Goal: Communication & Community: Answer question/provide support

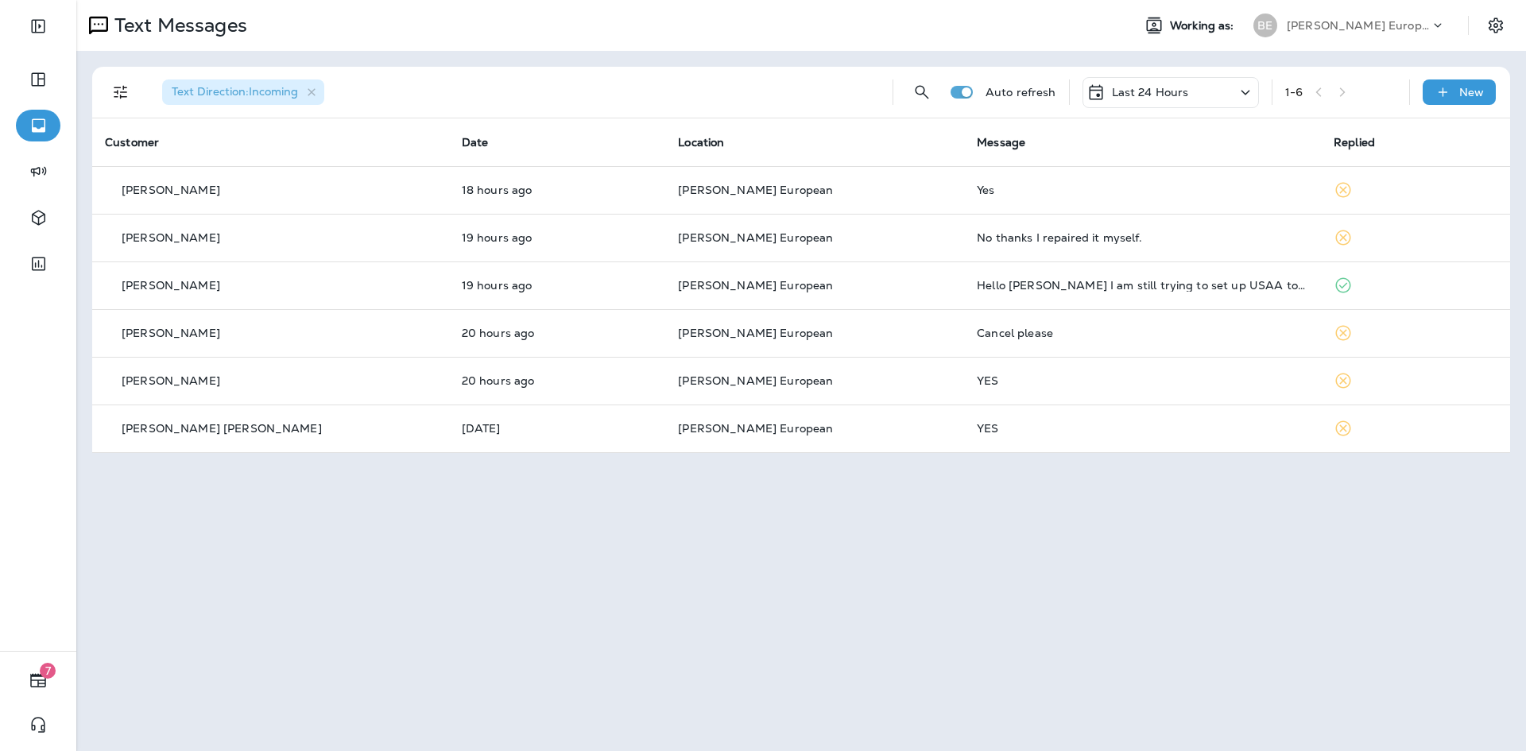
click at [1146, 93] on p "Last 24 Hours" at bounding box center [1150, 92] width 77 height 13
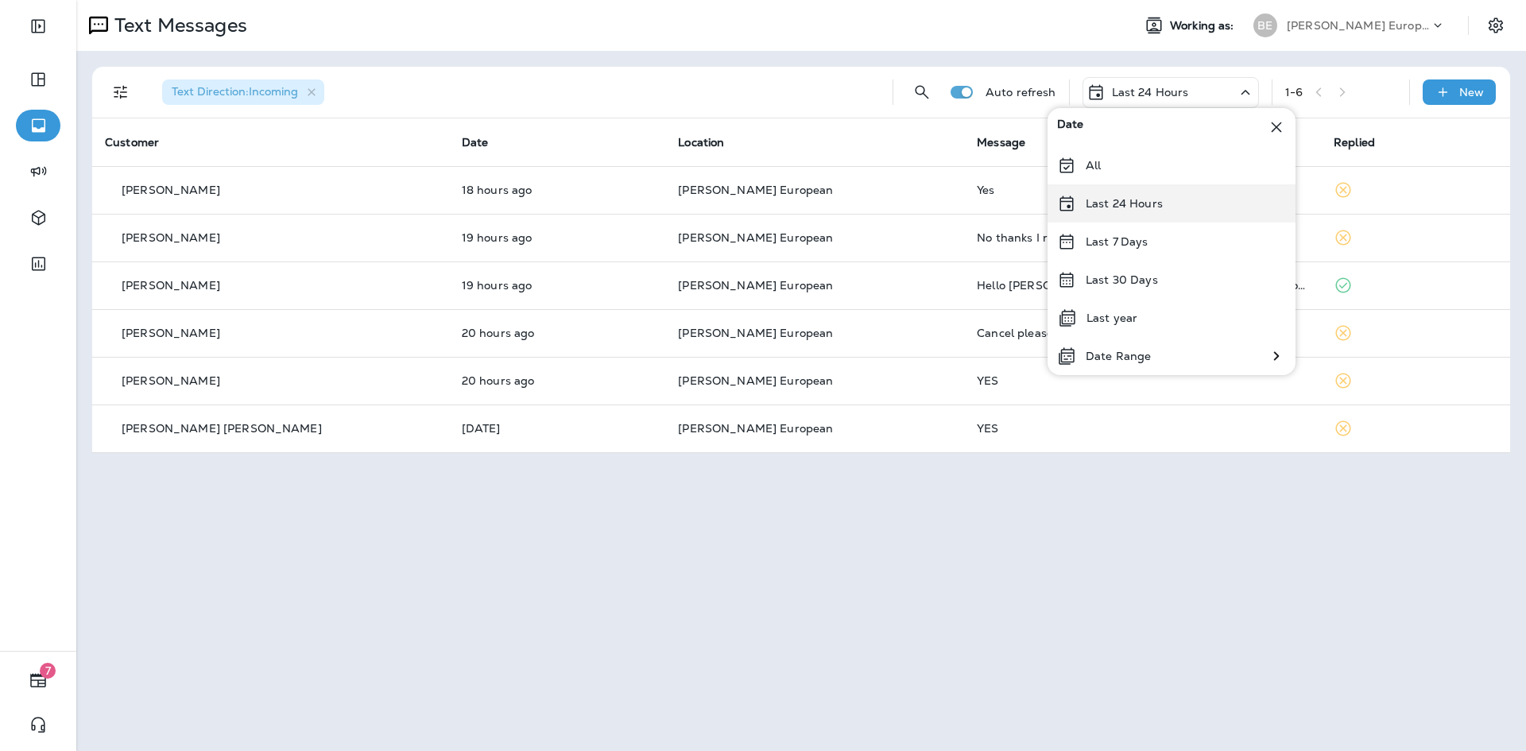
click at [1138, 212] on div "Last 24 Hours" at bounding box center [1172, 203] width 248 height 38
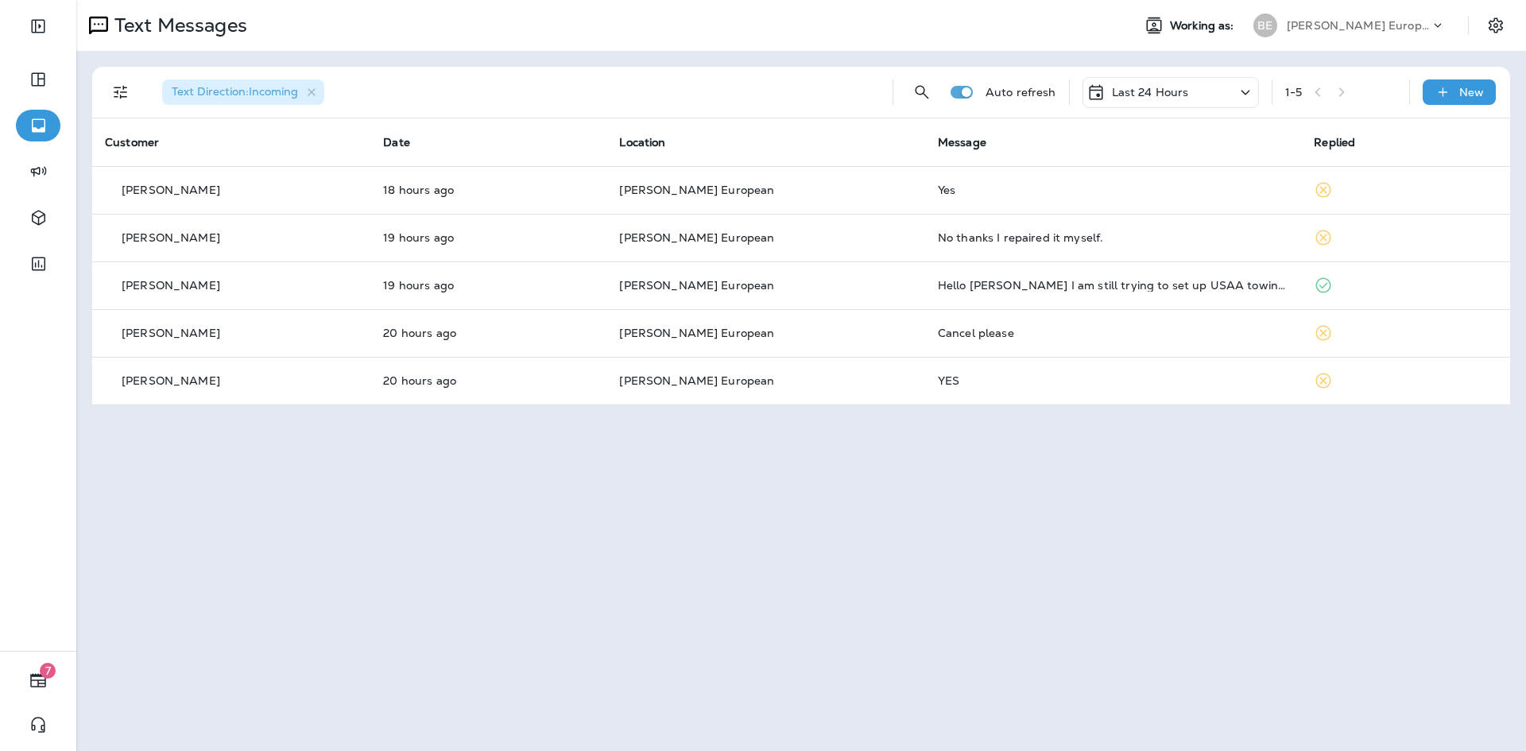
click at [1150, 99] on p "Last 24 Hours" at bounding box center [1150, 92] width 77 height 13
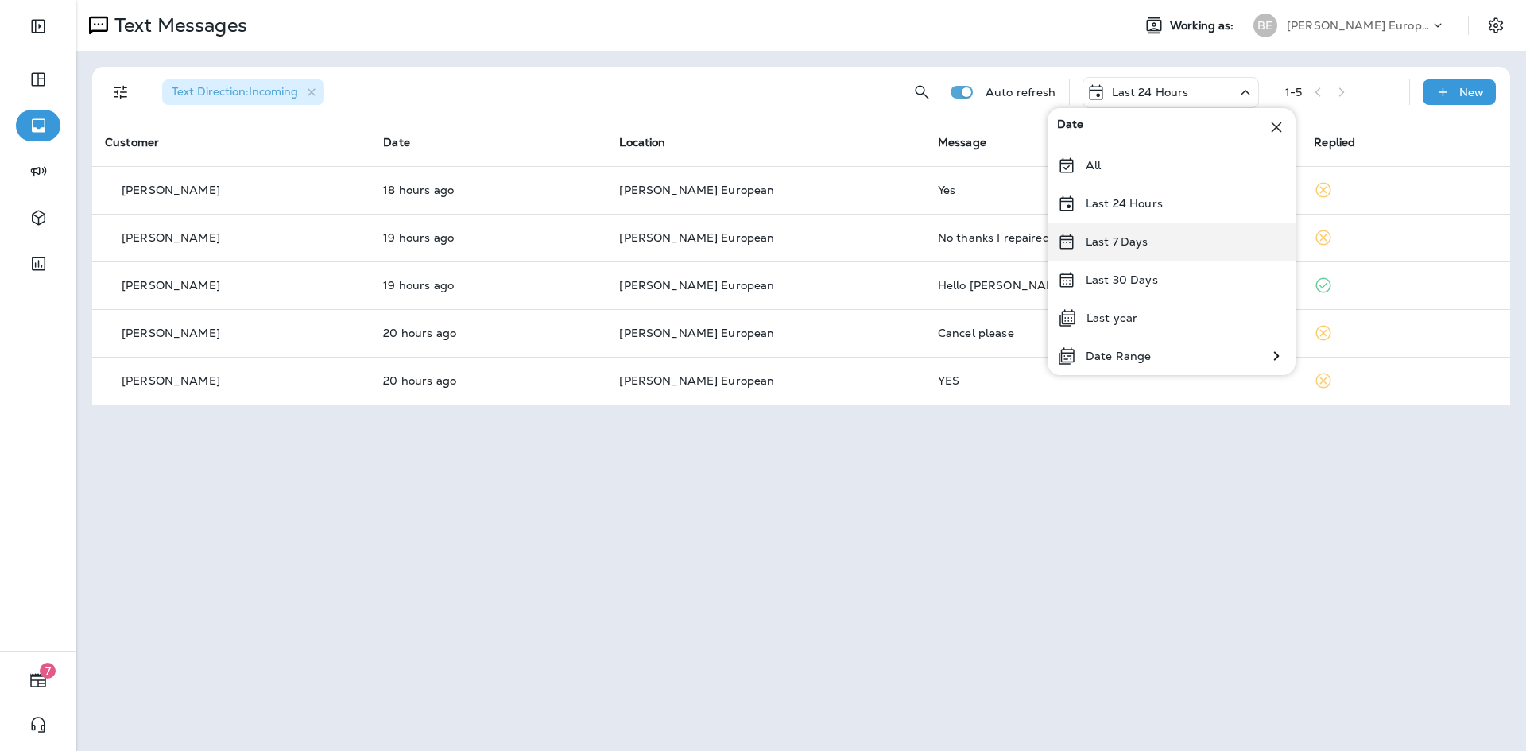
click at [1116, 240] on p "Last 7 Days" at bounding box center [1117, 241] width 63 height 13
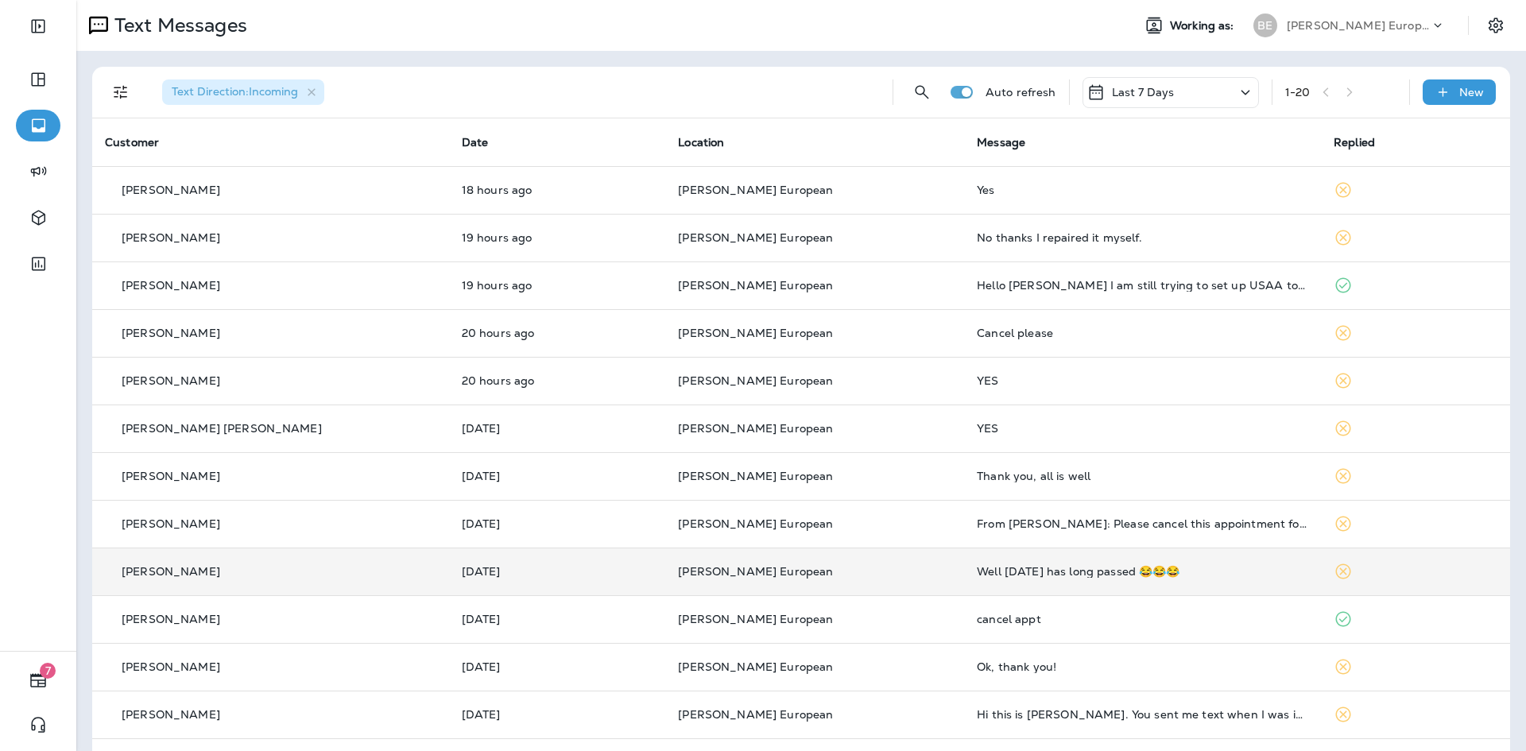
click at [1045, 582] on td "Well [DATE] has long passed 😂😂😂" at bounding box center [1142, 572] width 357 height 48
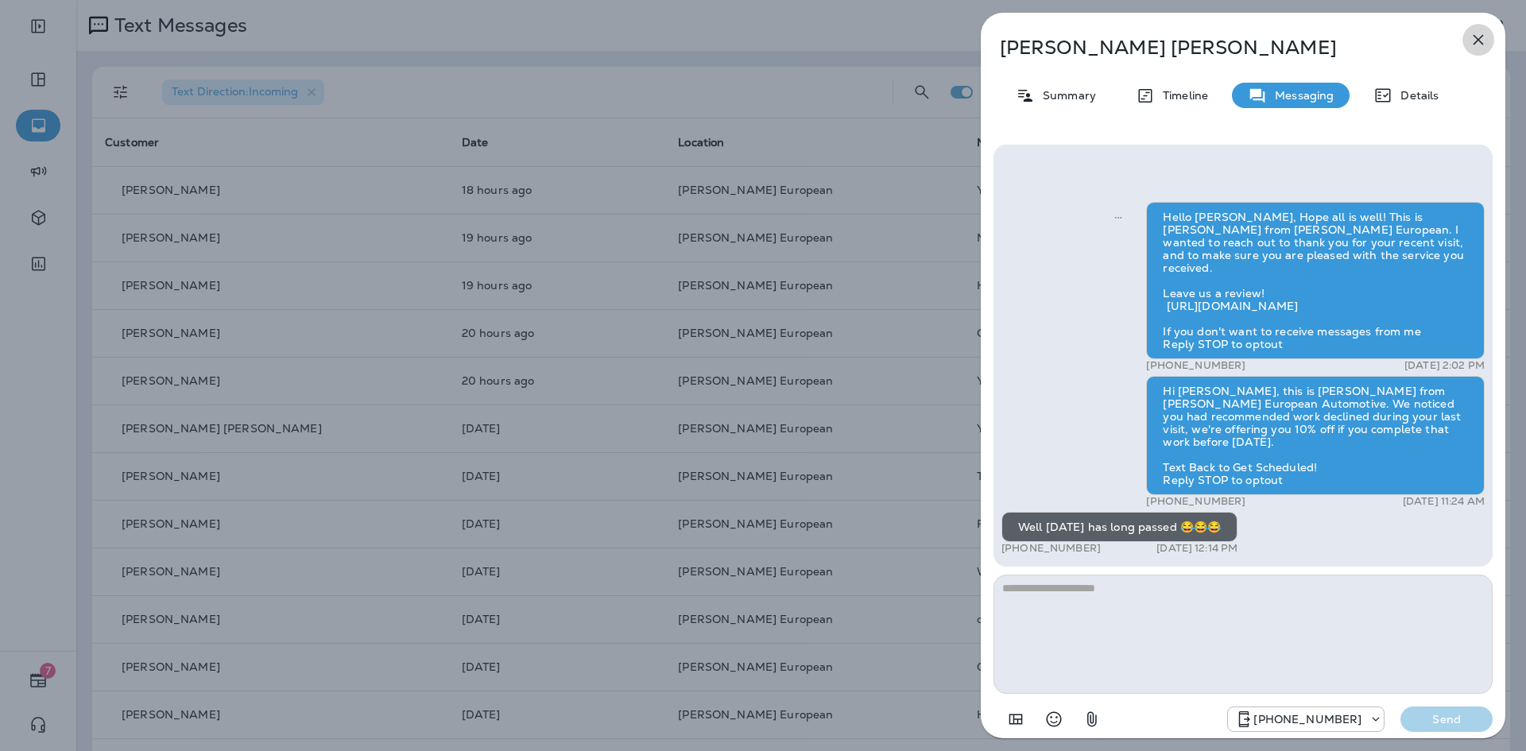
click at [1472, 45] on icon "button" at bounding box center [1478, 39] width 19 height 19
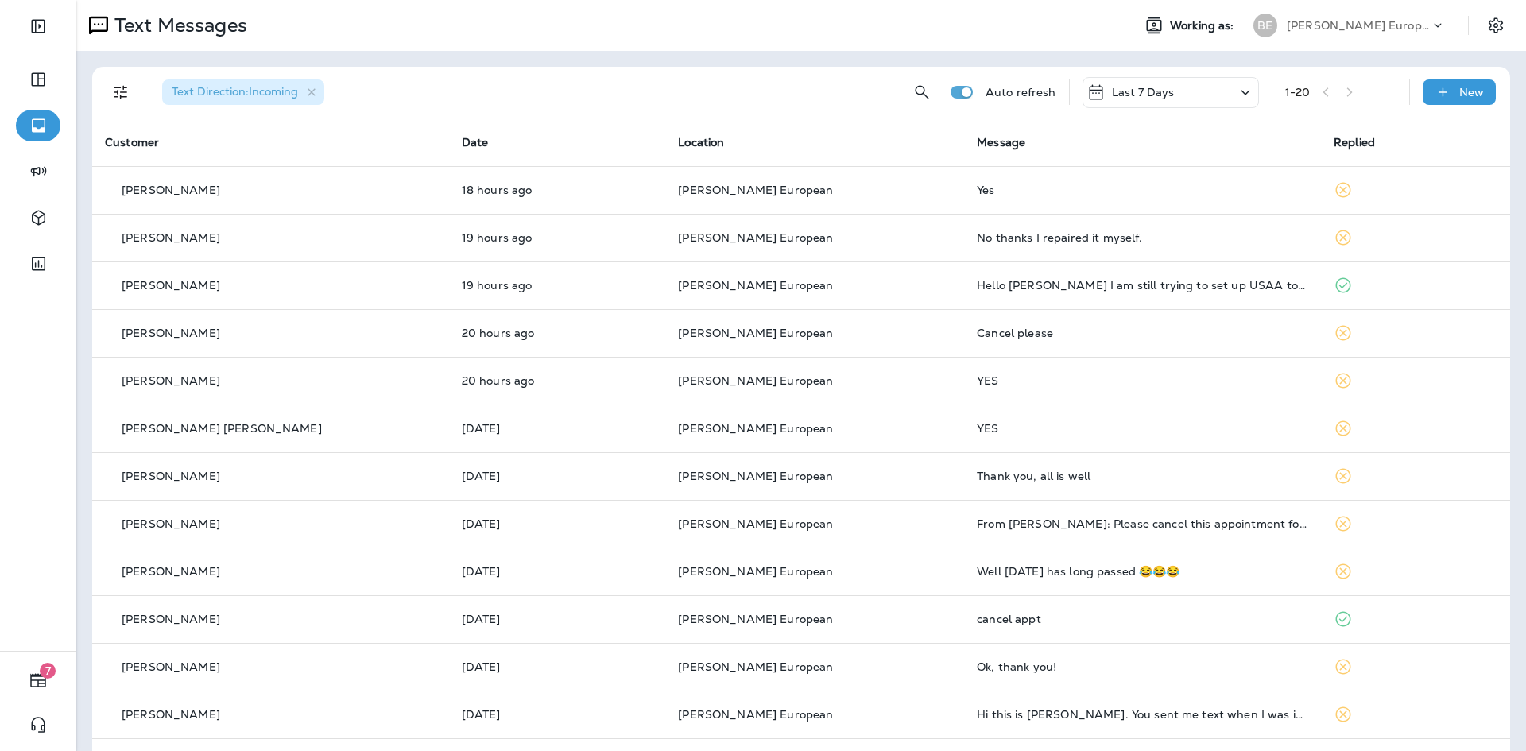
click at [1142, 91] on p "Last 7 Days" at bounding box center [1143, 92] width 63 height 13
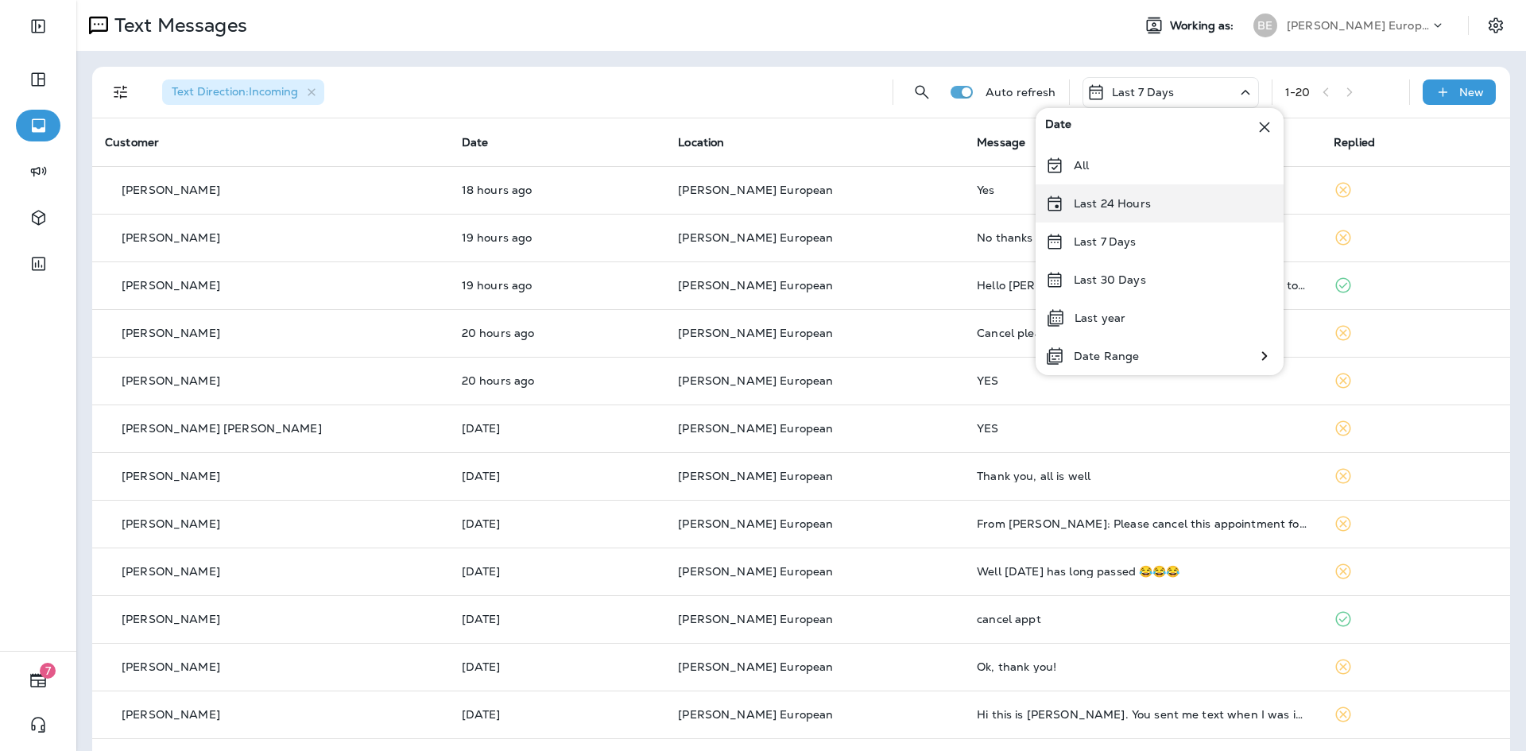
click at [1117, 209] on p "Last 24 Hours" at bounding box center [1112, 203] width 77 height 13
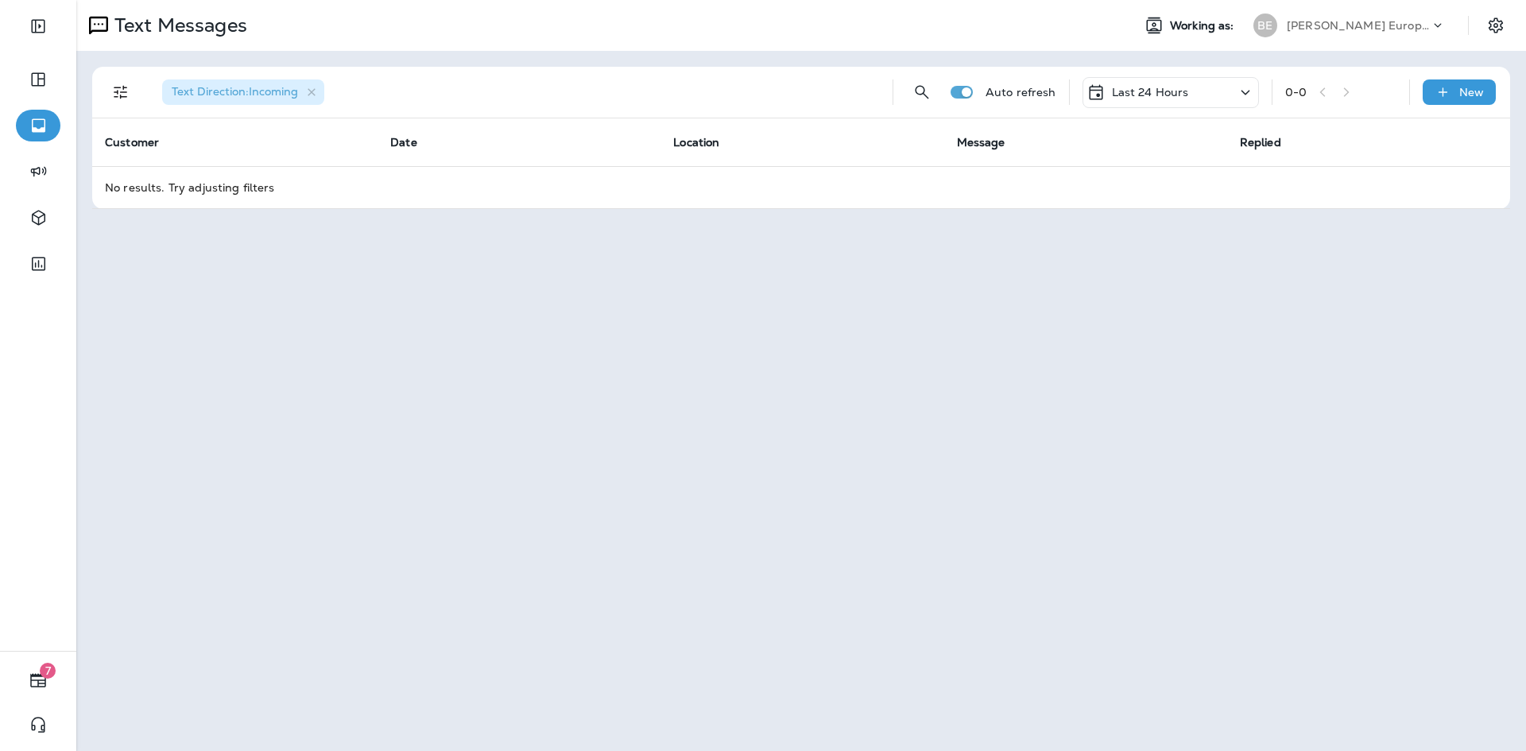
click at [1200, 100] on div "Last 24 Hours" at bounding box center [1171, 92] width 176 height 31
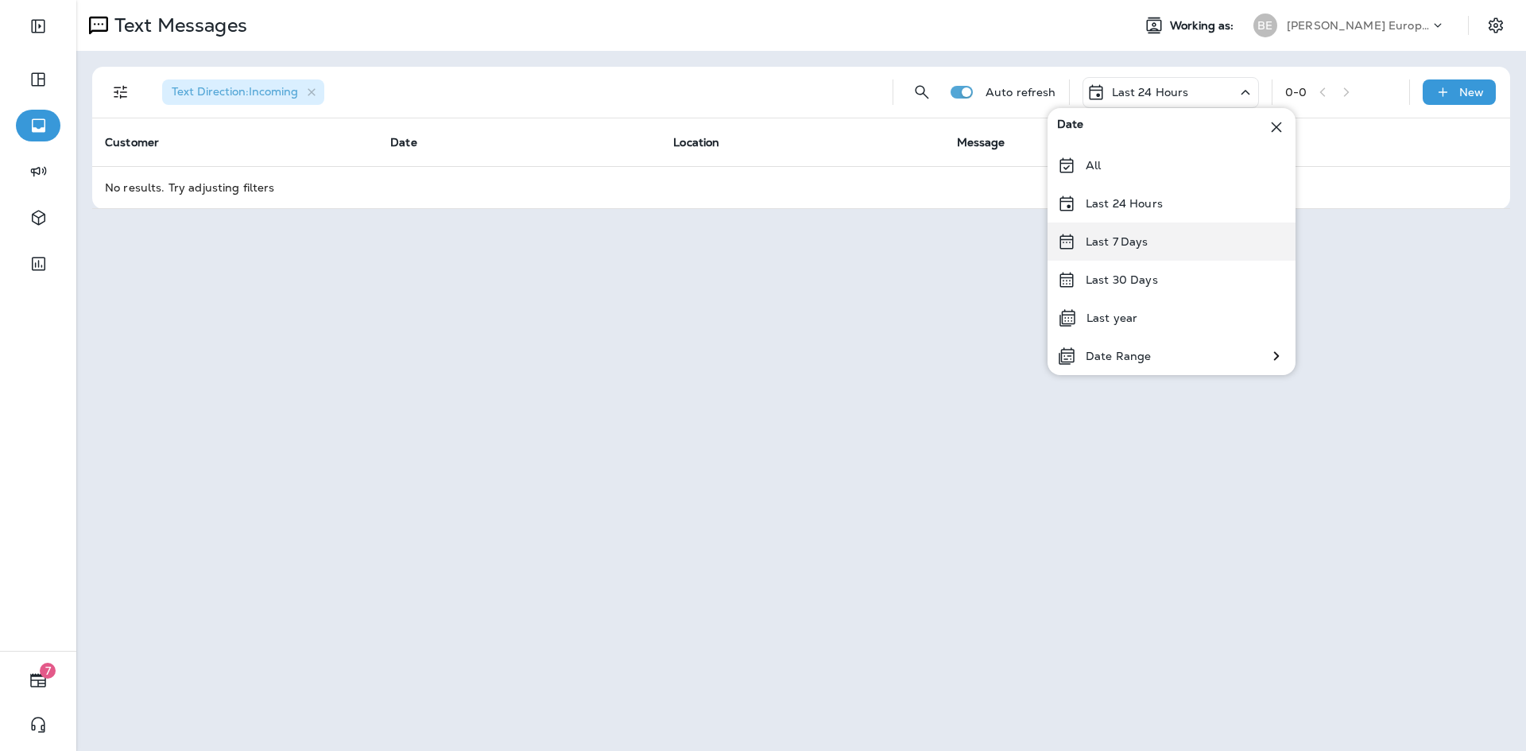
click at [1168, 249] on div "Last 7 Days" at bounding box center [1172, 242] width 248 height 38
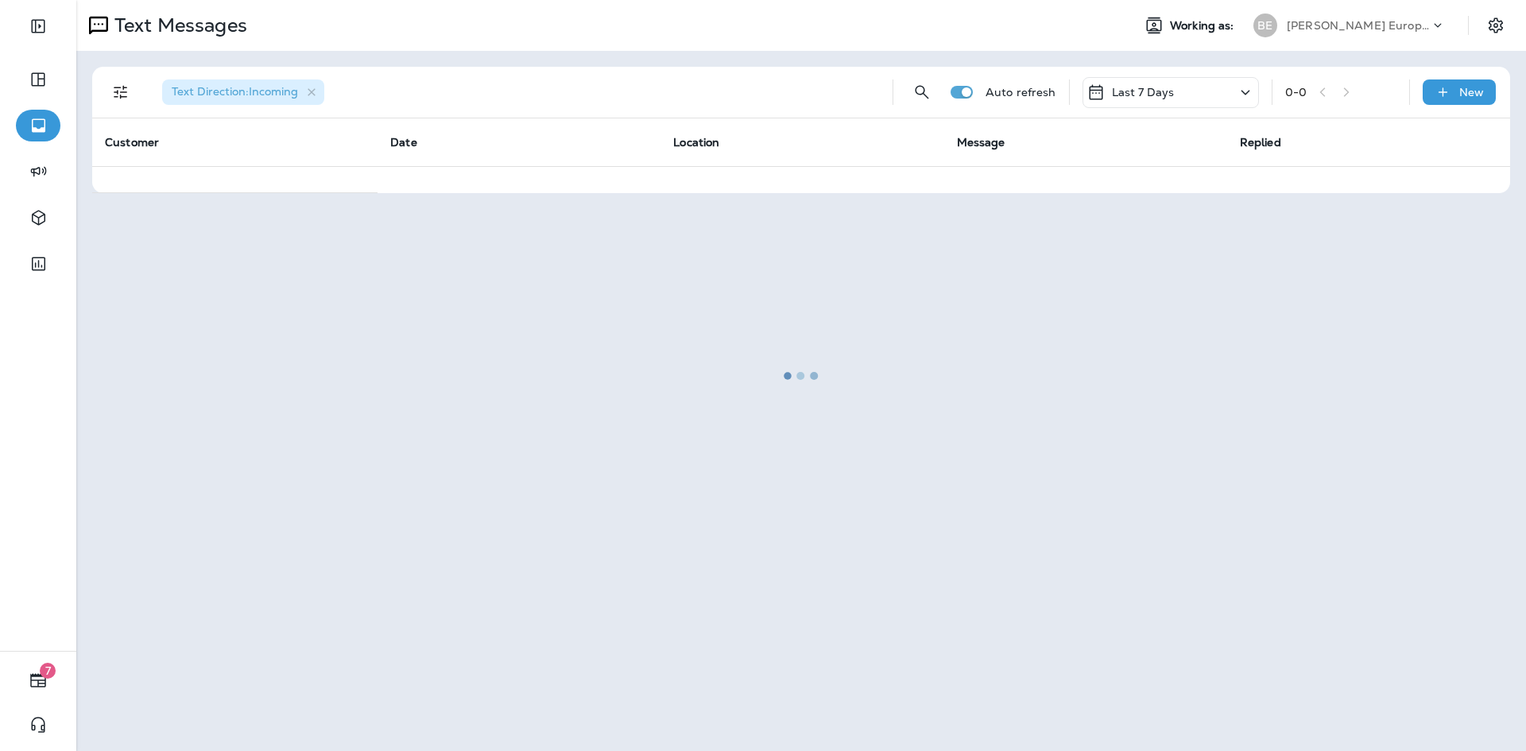
click at [1165, 98] on div at bounding box center [801, 376] width 1447 height 748
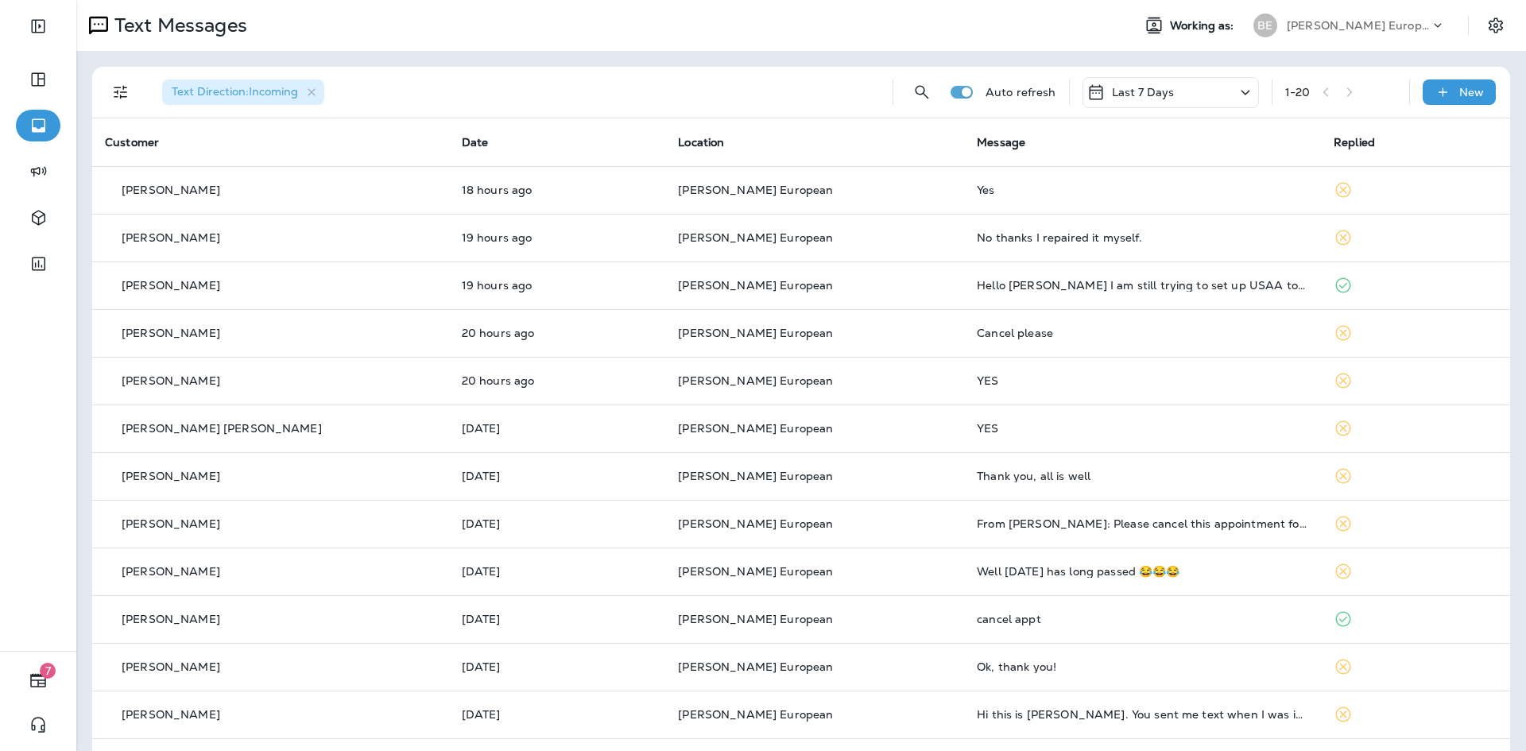
click at [1165, 98] on div "Last 7 Days" at bounding box center [1171, 92] width 176 height 31
click at [857, 29] on div "Text Messages" at bounding box center [597, 26] width 1043 height 32
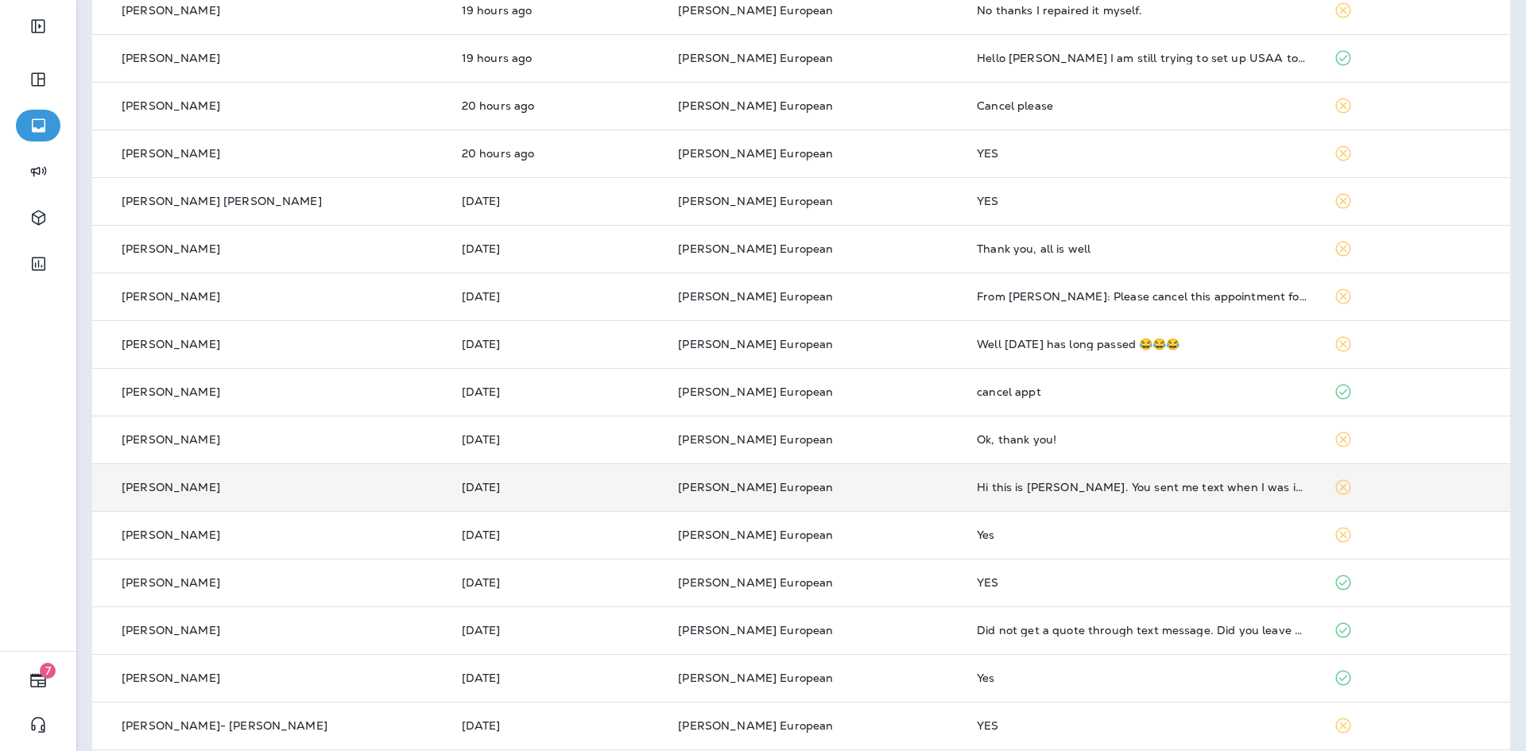
scroll to position [227, 0]
click at [991, 497] on td "Hi this is [PERSON_NAME]. You sent me text when I was in [GEOGRAPHIC_DATA]. I j…" at bounding box center [1142, 488] width 357 height 48
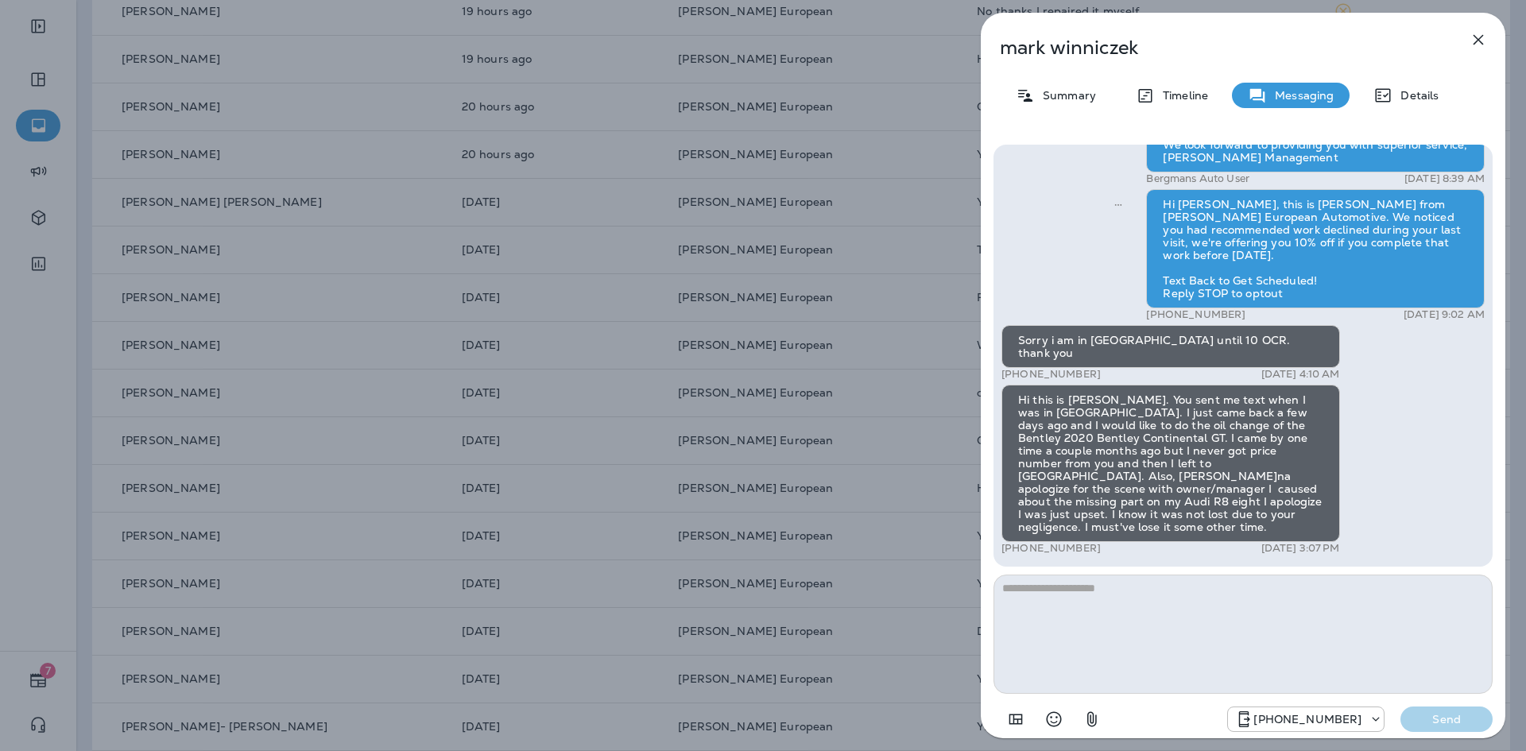
click at [1134, 591] on textarea at bounding box center [1243, 634] width 499 height 119
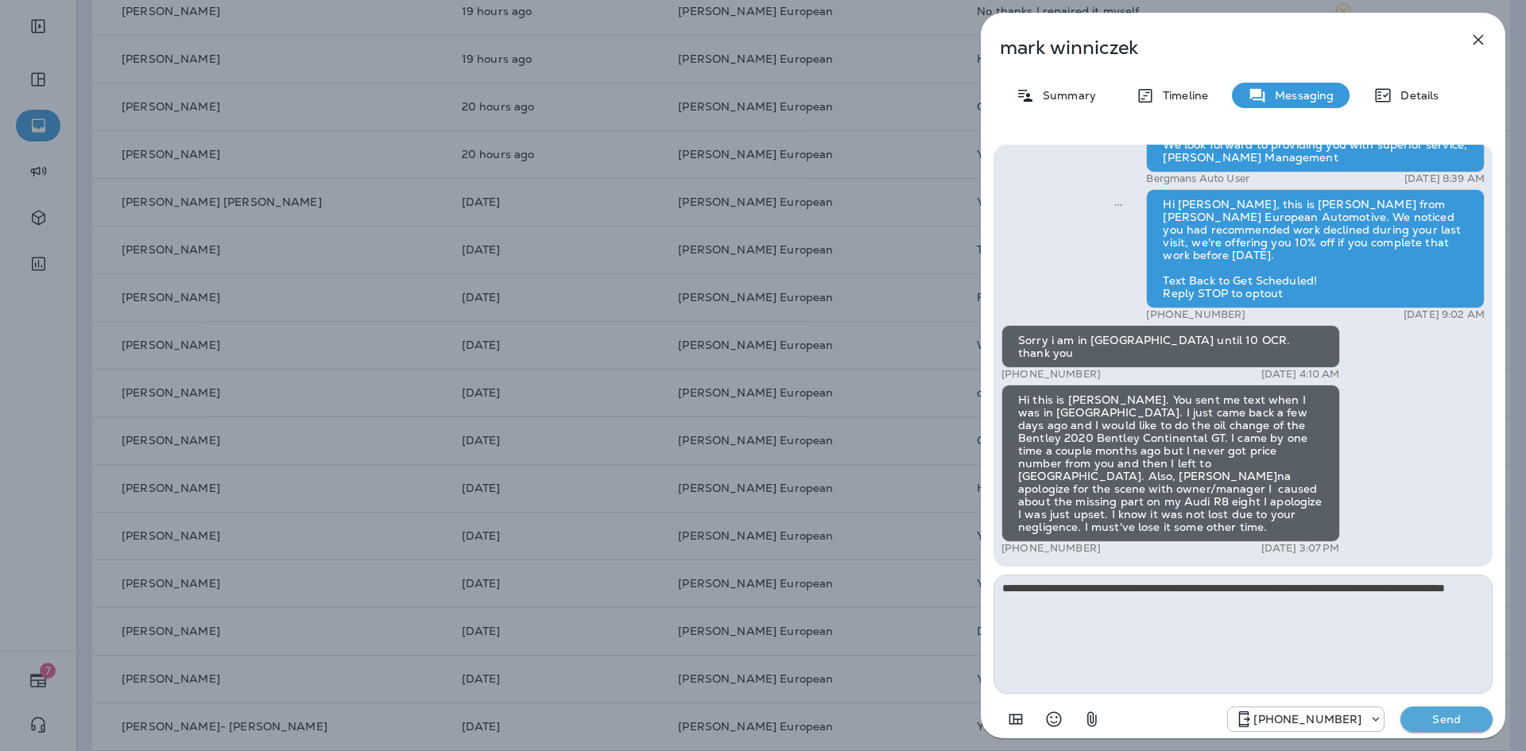
type textarea "**********"
click at [1425, 722] on p "Send" at bounding box center [1447, 719] width 67 height 14
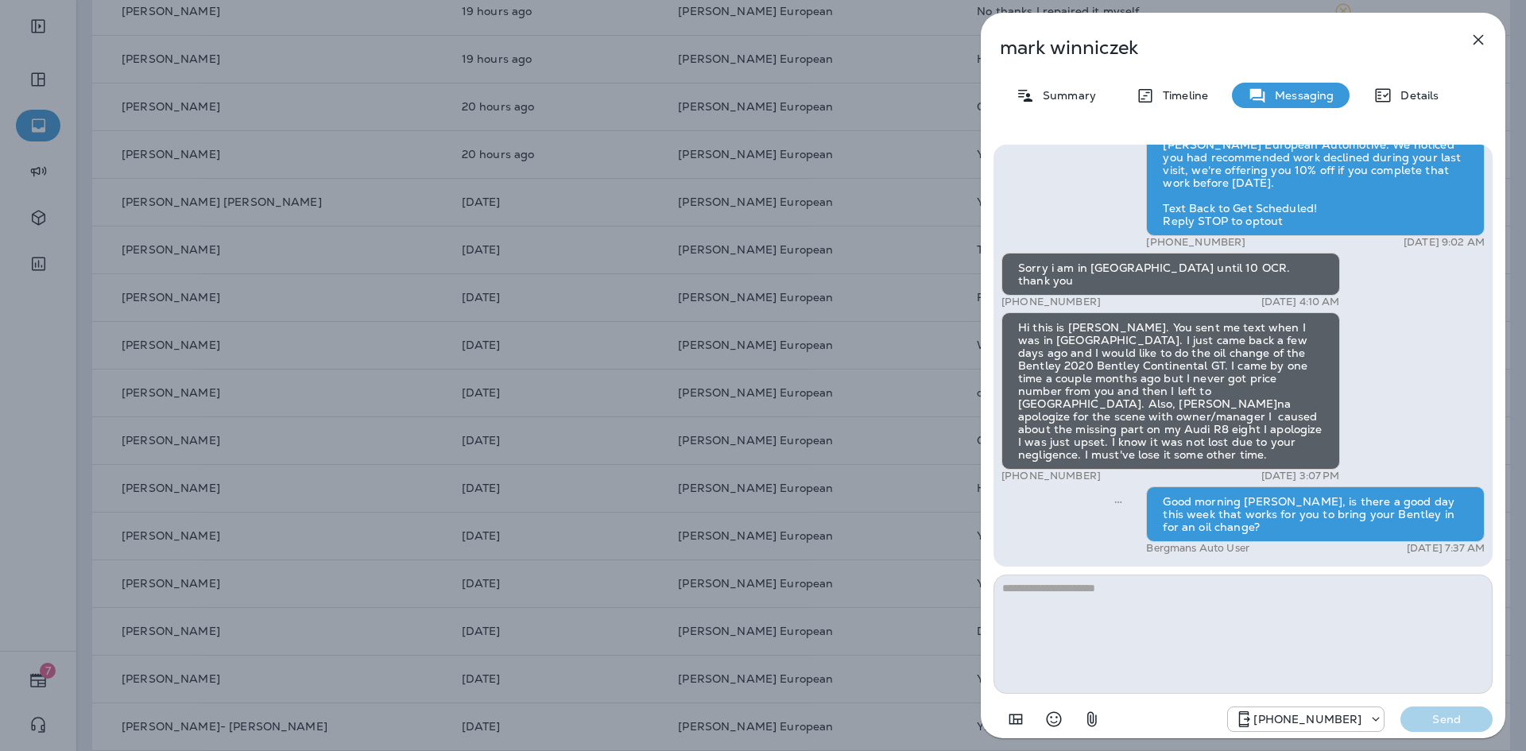
click at [1471, 40] on icon "button" at bounding box center [1478, 39] width 19 height 19
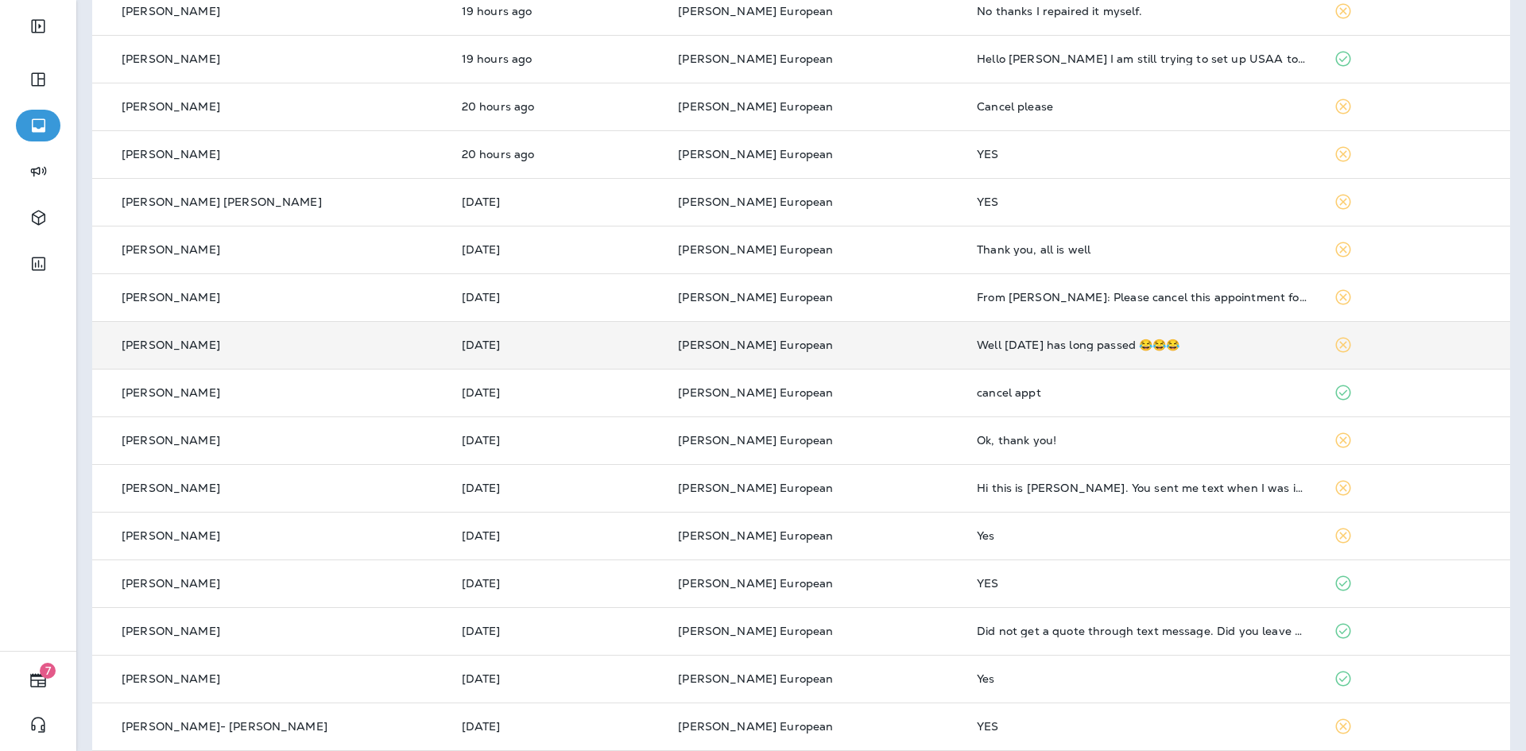
click at [995, 351] on div "Well [DATE] has long passed 😂😂😂" at bounding box center [1143, 345] width 332 height 13
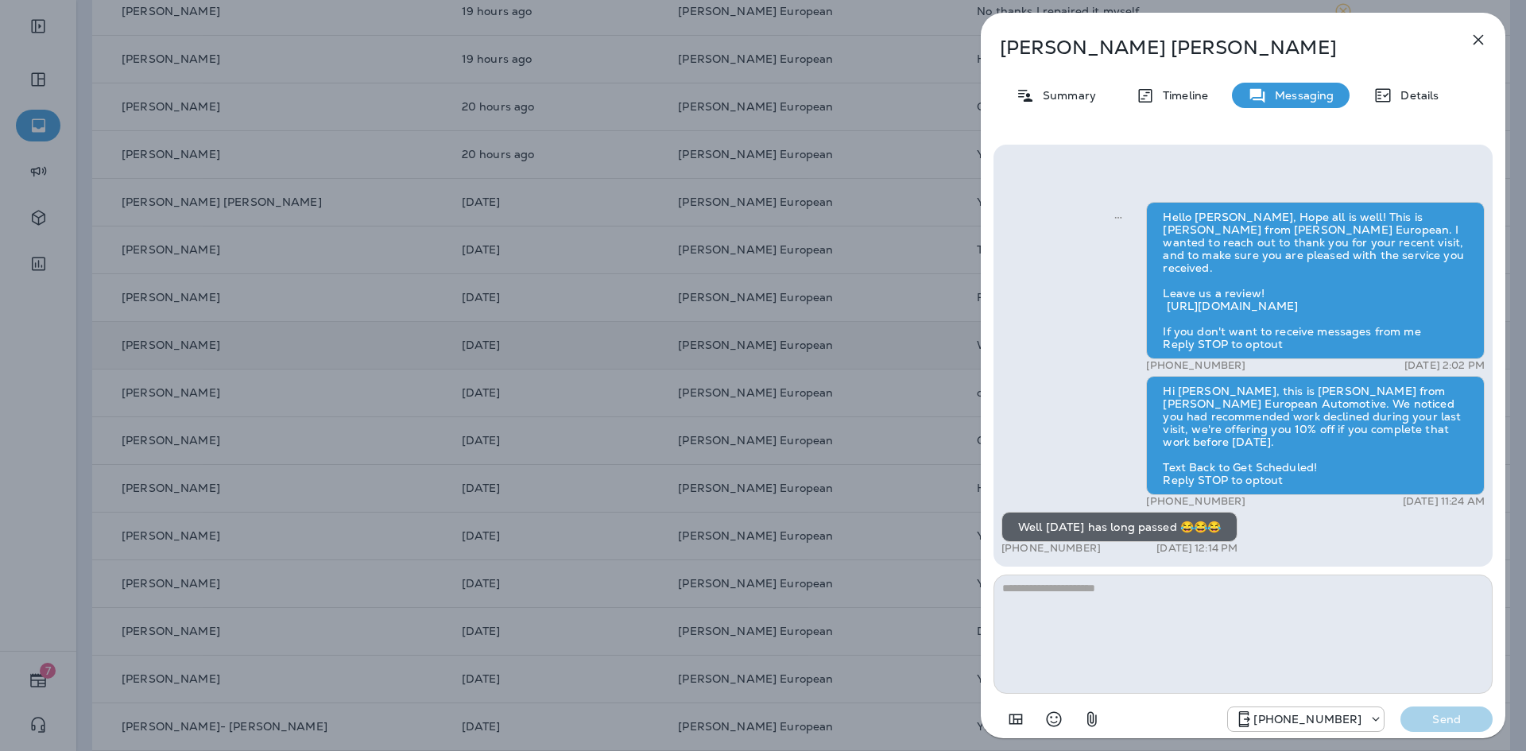
click at [1172, 599] on textarea at bounding box center [1243, 634] width 499 height 119
click at [1037, 598] on textarea "**********" at bounding box center [1243, 634] width 499 height 119
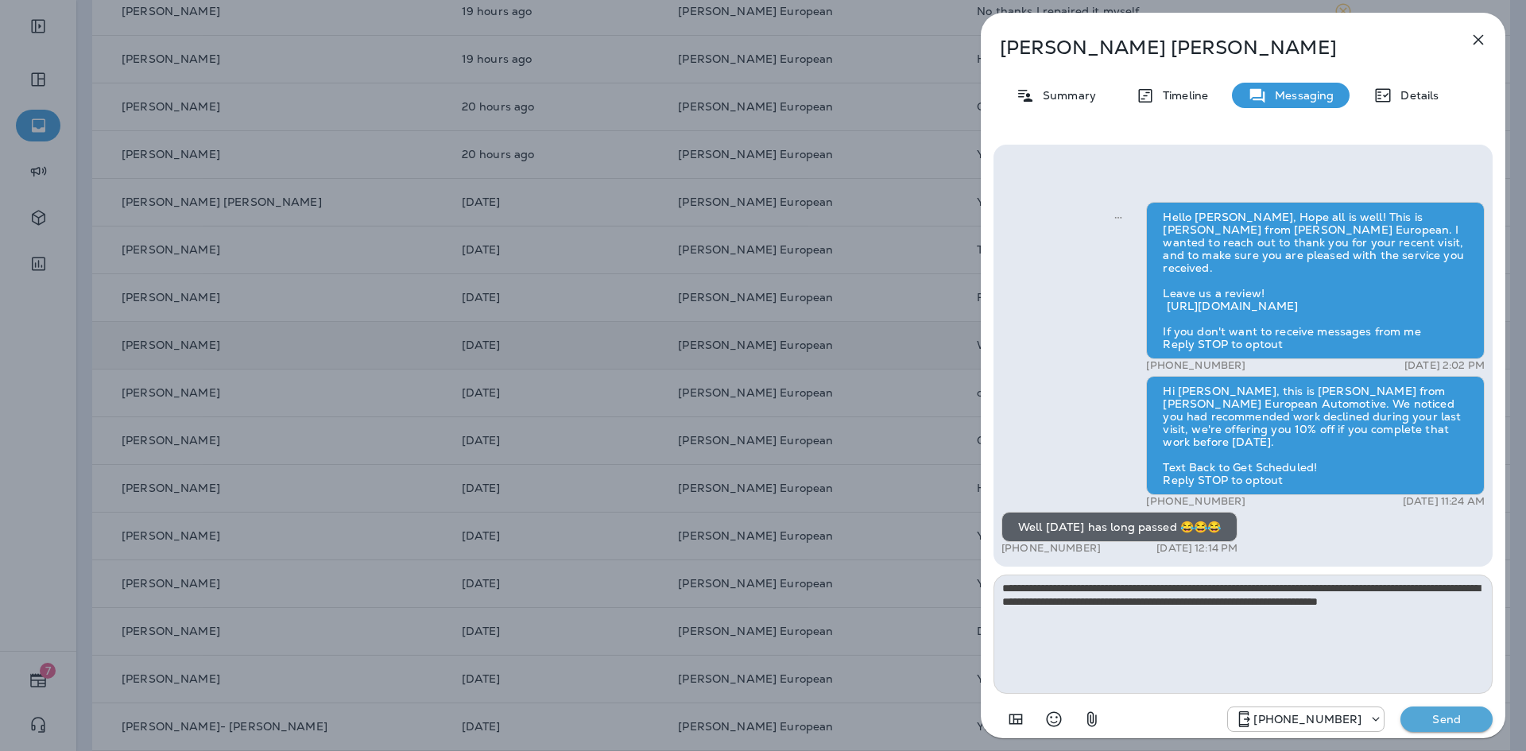
type textarea "**********"
click at [1445, 710] on button "Send" at bounding box center [1447, 719] width 92 height 25
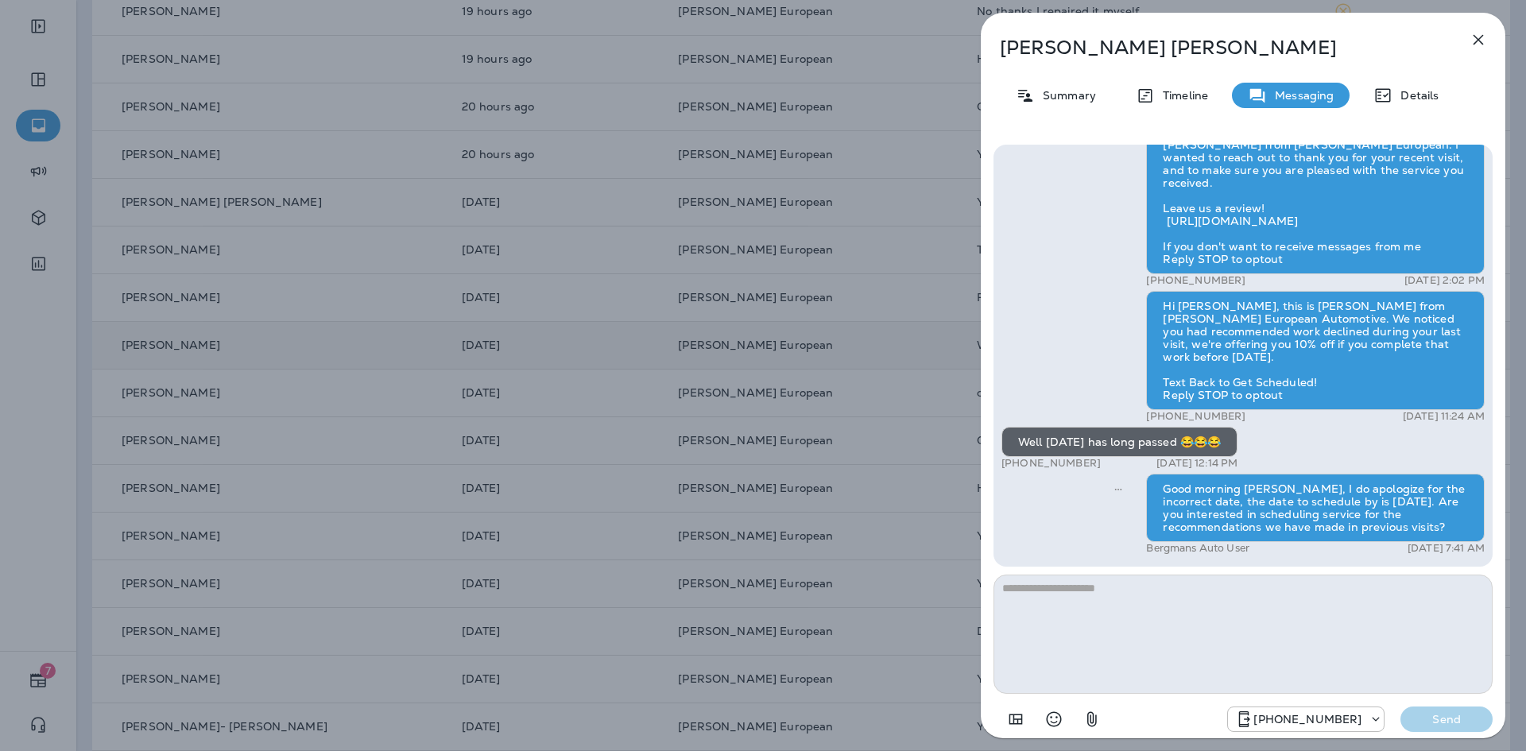
click at [1476, 40] on icon "button" at bounding box center [1478, 39] width 19 height 19
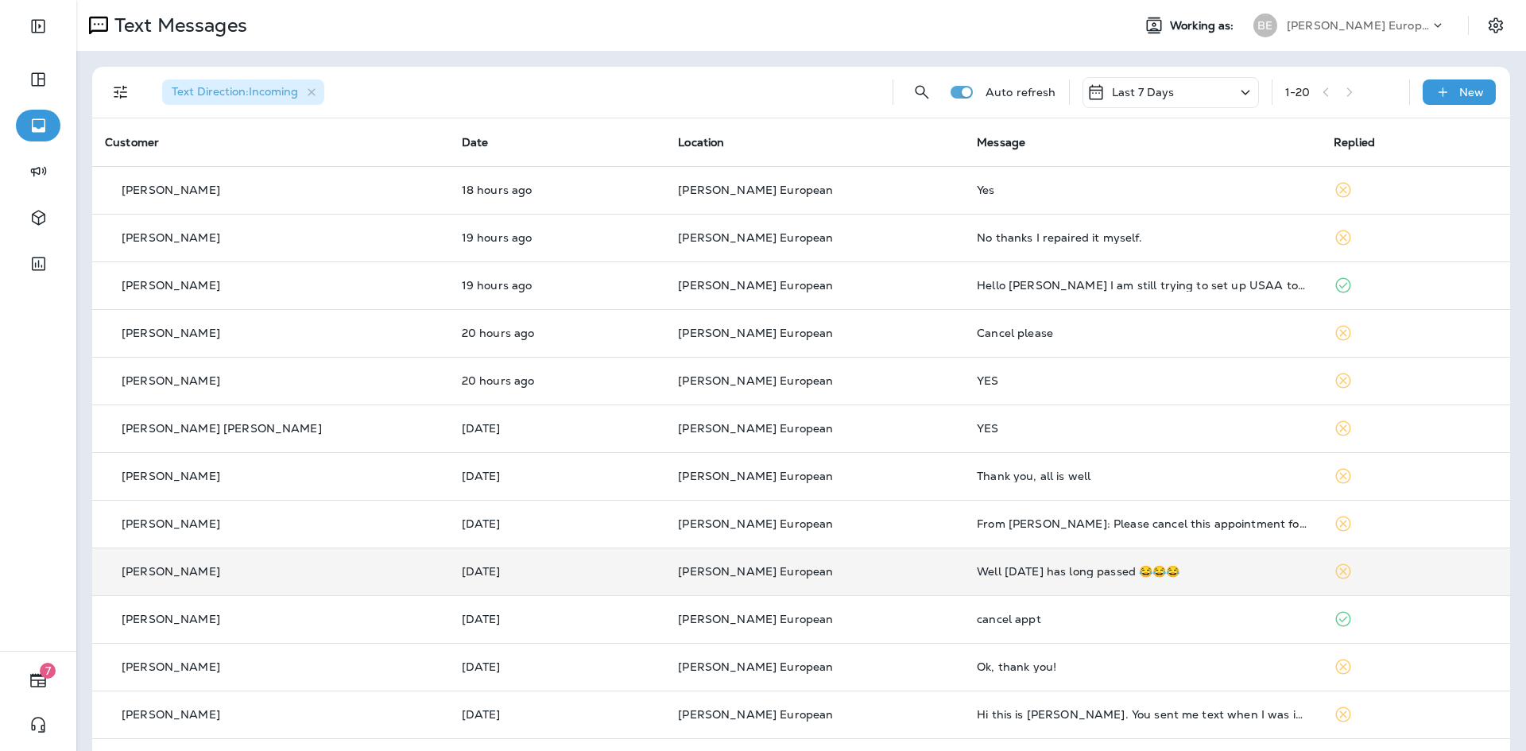
click at [1176, 89] on div "Last 7 Days" at bounding box center [1171, 92] width 176 height 31
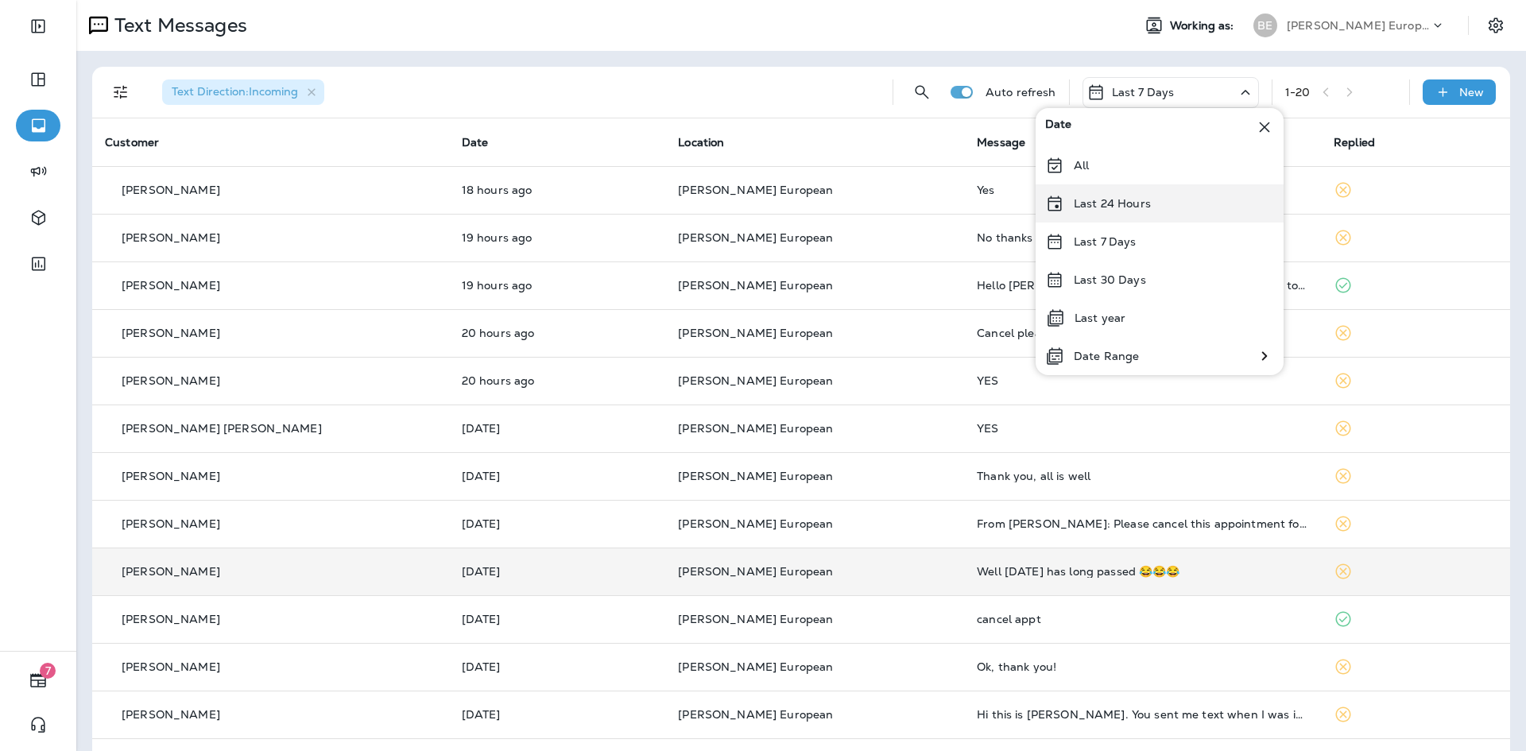
click at [1103, 211] on div "Last 24 Hours" at bounding box center [1160, 203] width 248 height 38
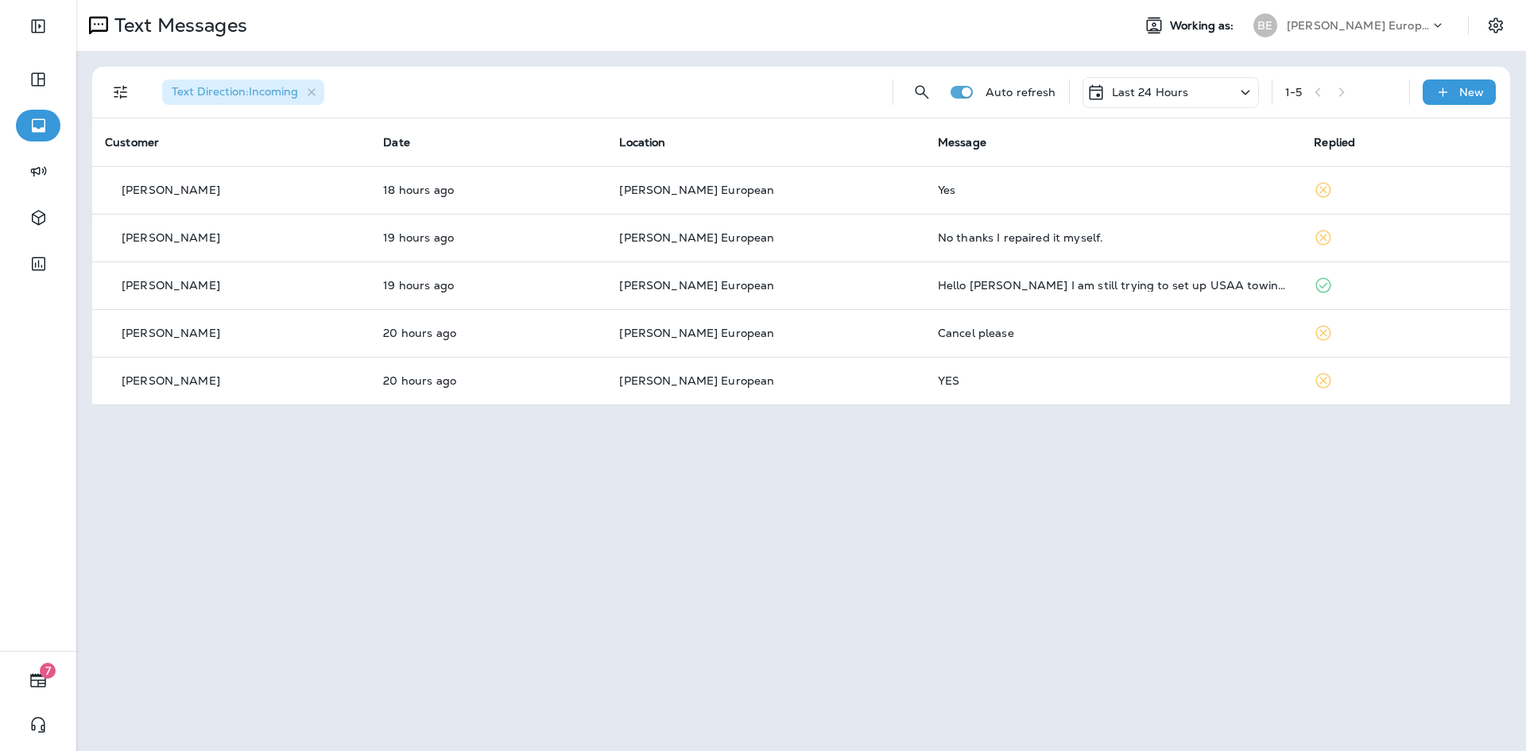
click at [1150, 104] on div "Last 24 Hours" at bounding box center [1171, 92] width 176 height 31
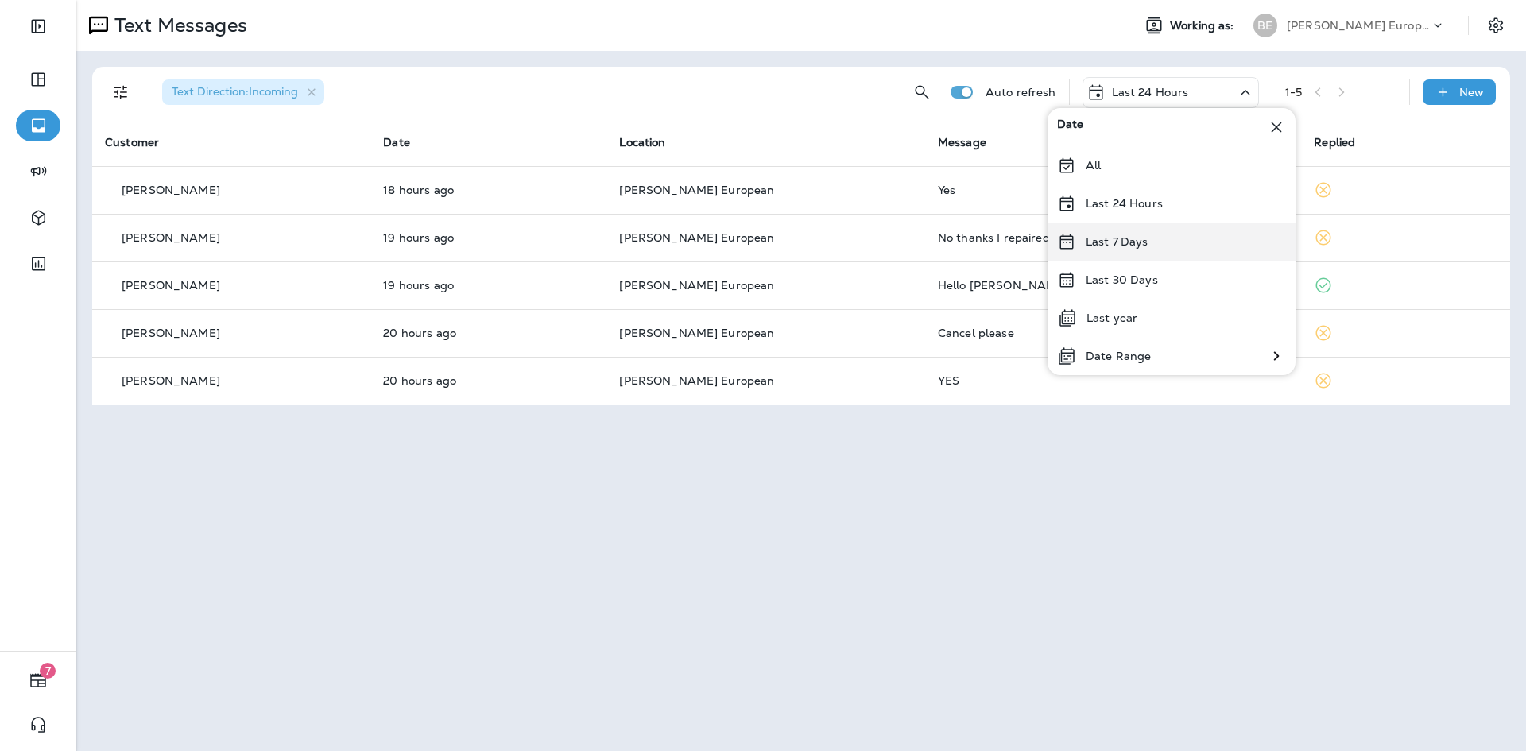
click at [1127, 245] on p "Last 7 Days" at bounding box center [1117, 241] width 63 height 13
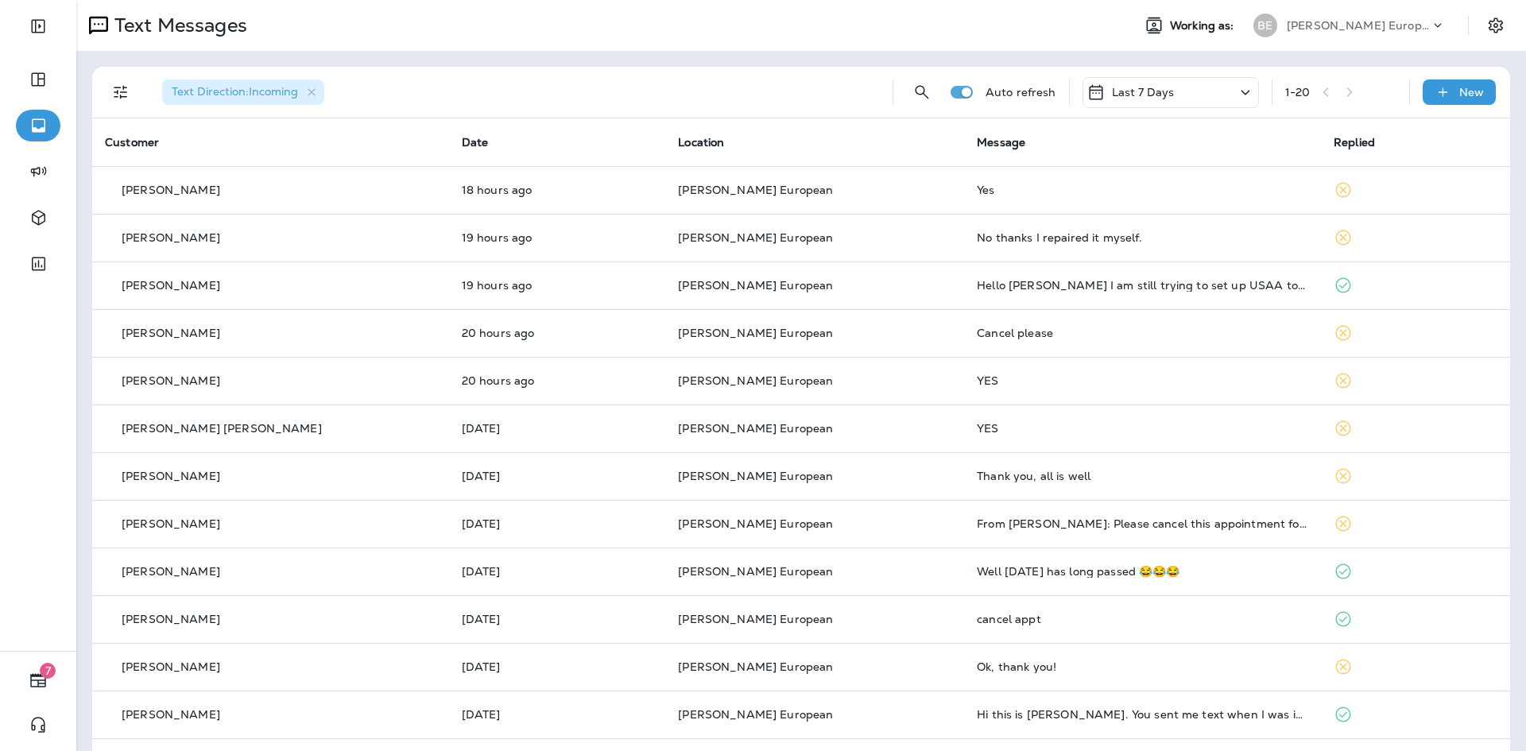
click at [1124, 99] on div "Last 7 Days" at bounding box center [1131, 92] width 88 height 19
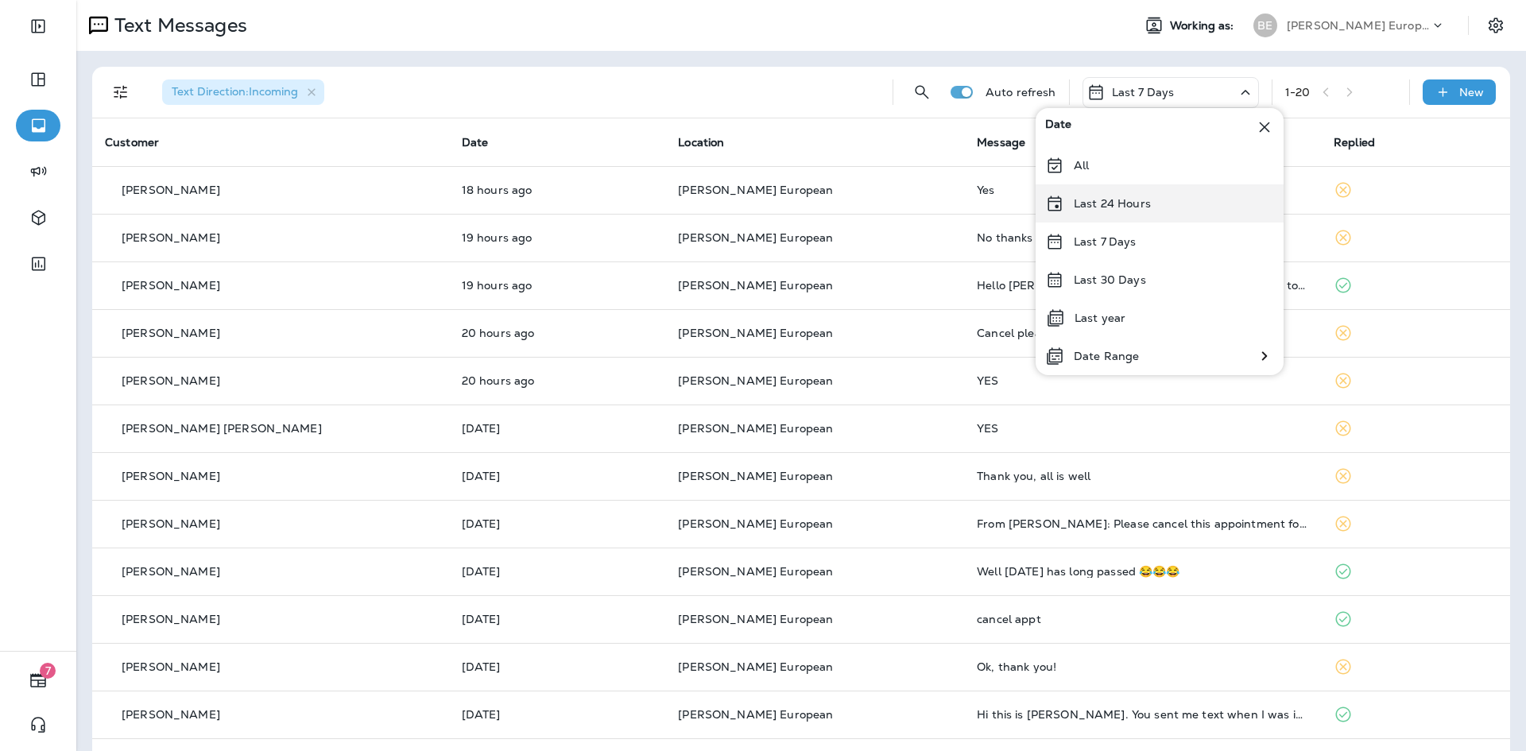
click at [1099, 203] on p "Last 24 Hours" at bounding box center [1112, 203] width 77 height 13
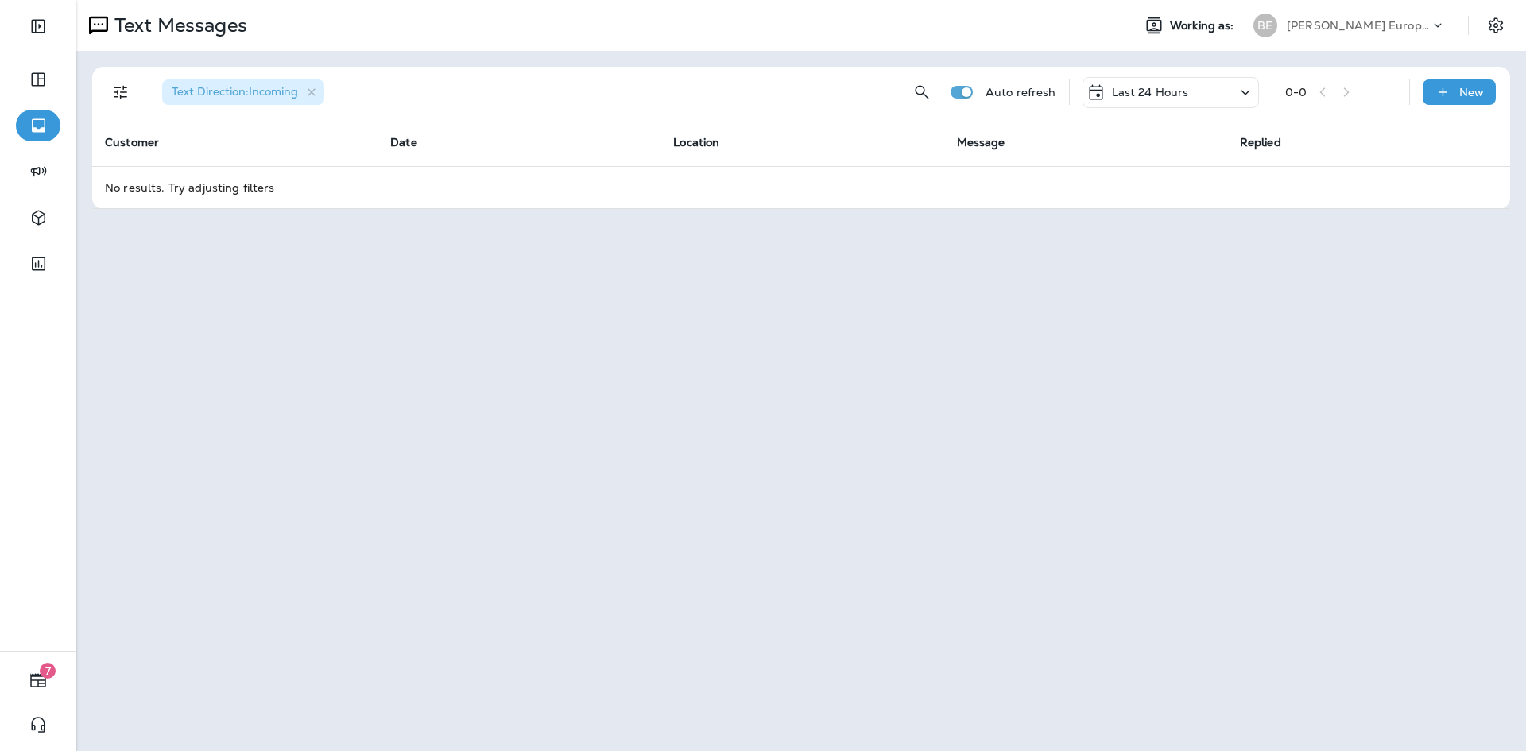
click at [1153, 91] on p "Last 24 Hours" at bounding box center [1150, 92] width 77 height 13
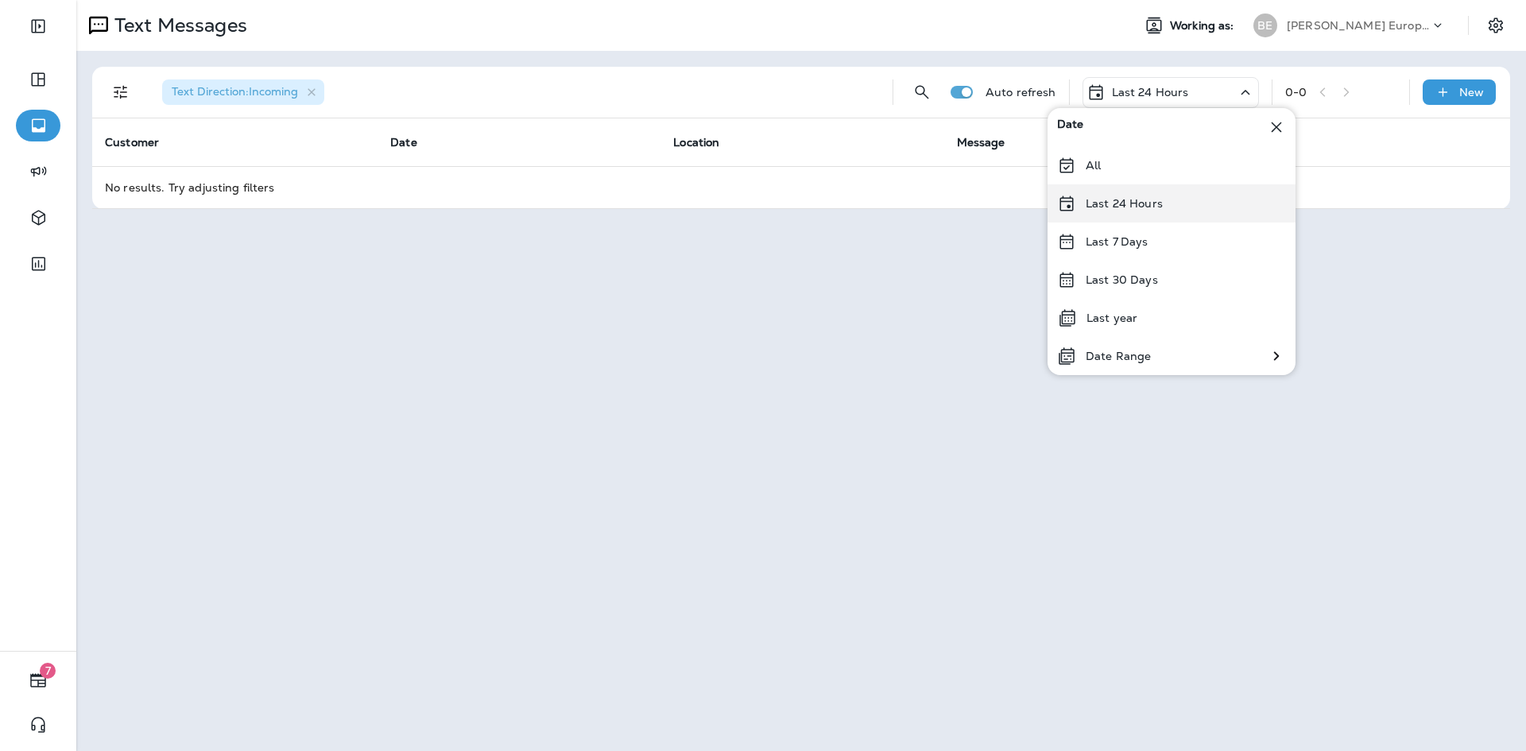
click at [1137, 207] on p "Last 24 Hours" at bounding box center [1124, 203] width 77 height 13
